Goal: Task Accomplishment & Management: Manage account settings

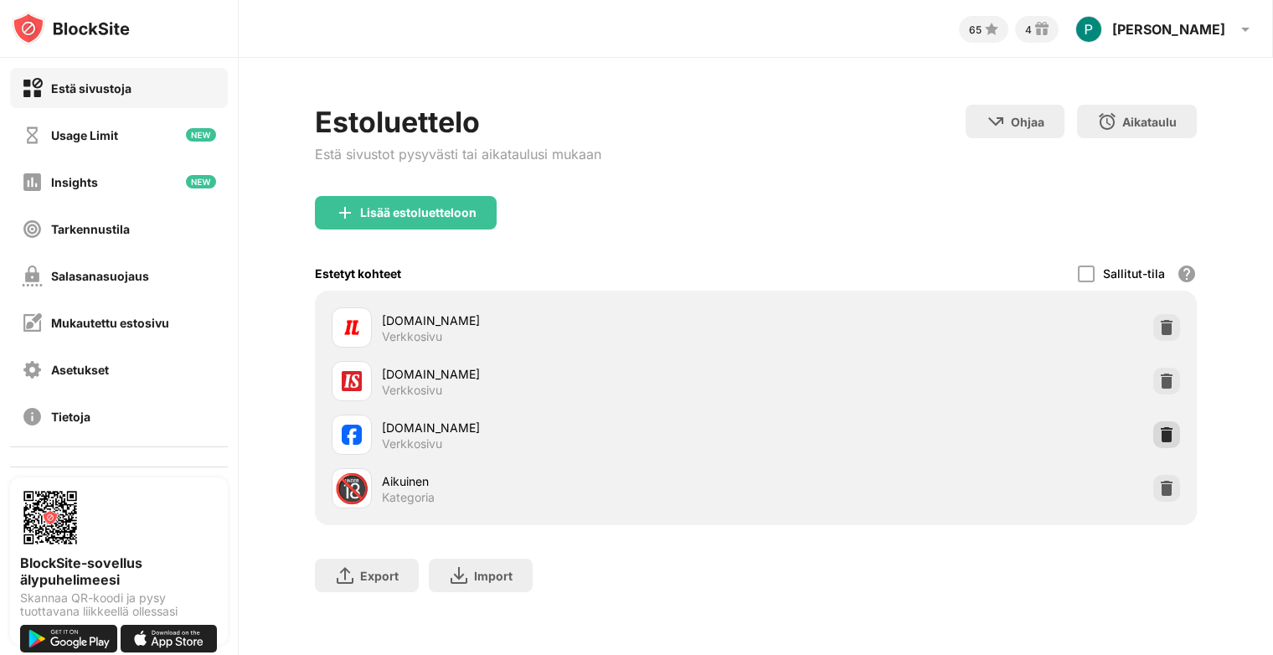
click at [1158, 434] on img at bounding box center [1166, 434] width 17 height 17
